Goal: Find specific page/section: Find specific page/section

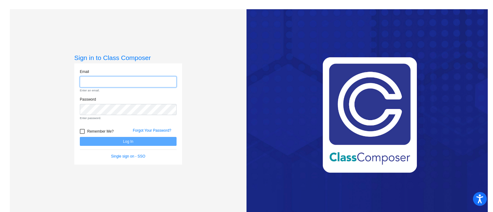
type input "[PERSON_NAME][EMAIL_ADDRESS][DOMAIN_NAME]"
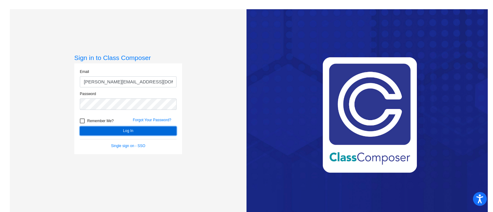
click at [142, 139] on form "Email [PERSON_NAME][EMAIL_ADDRESS][DOMAIN_NAME] Password Remember Me? Forgot Yo…" at bounding box center [128, 109] width 97 height 80
click at [143, 130] on button "Log In" at bounding box center [128, 131] width 97 height 9
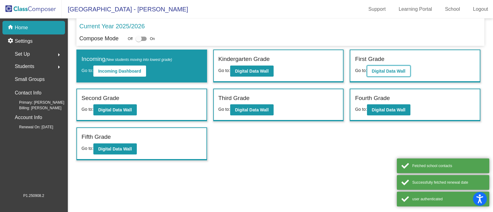
click at [400, 72] on b "Digital Data Wall" at bounding box center [389, 71] width 34 height 5
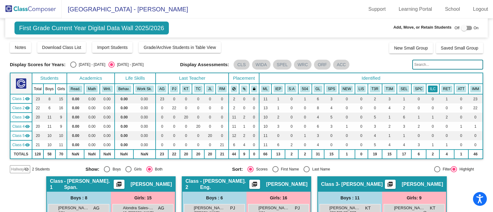
click at [428, 91] on button "ILC" at bounding box center [432, 89] width 9 height 7
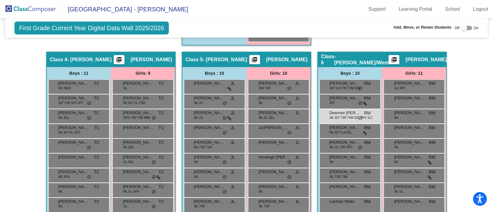
scroll to position [437, 0]
